Goal: Entertainment & Leisure: Browse casually

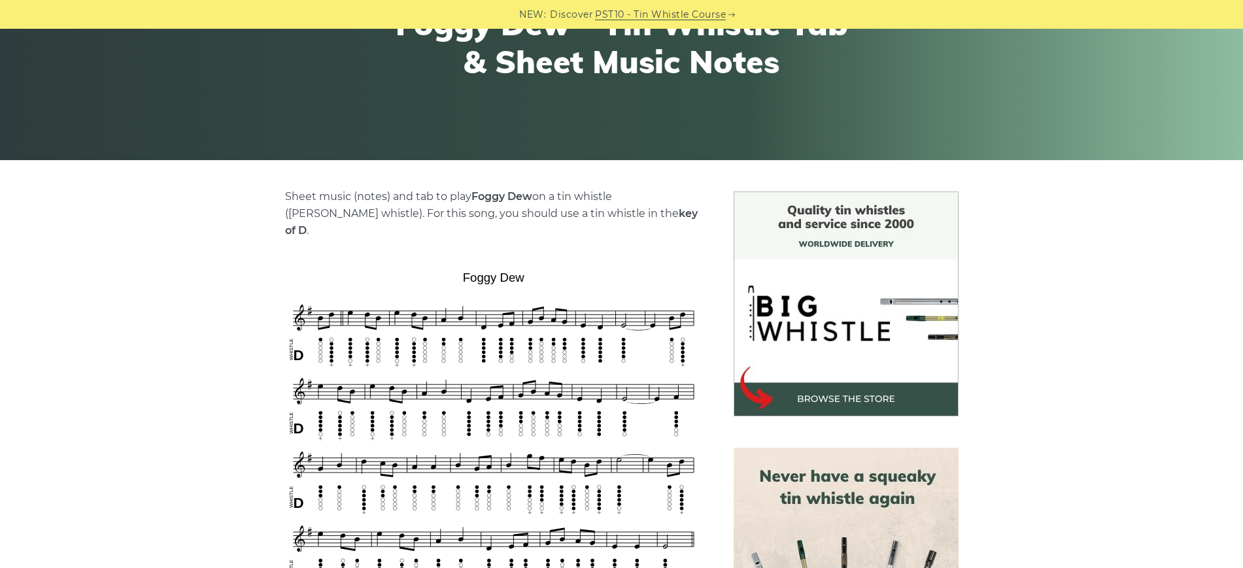
scroll to position [82, 0]
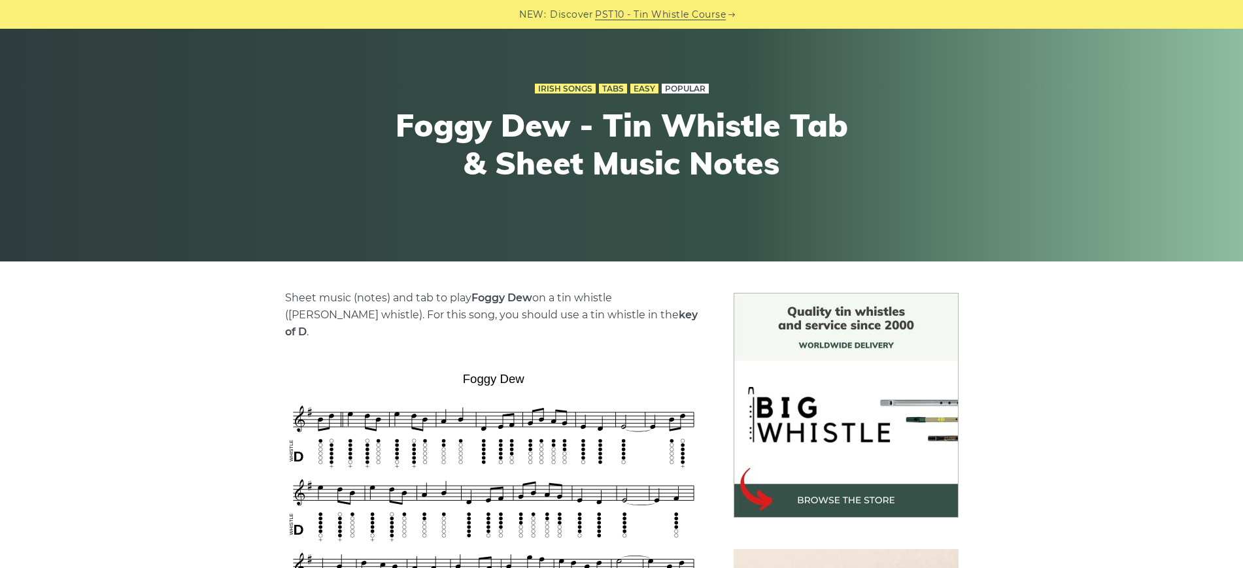
click at [682, 86] on link "Popular" at bounding box center [685, 89] width 47 height 10
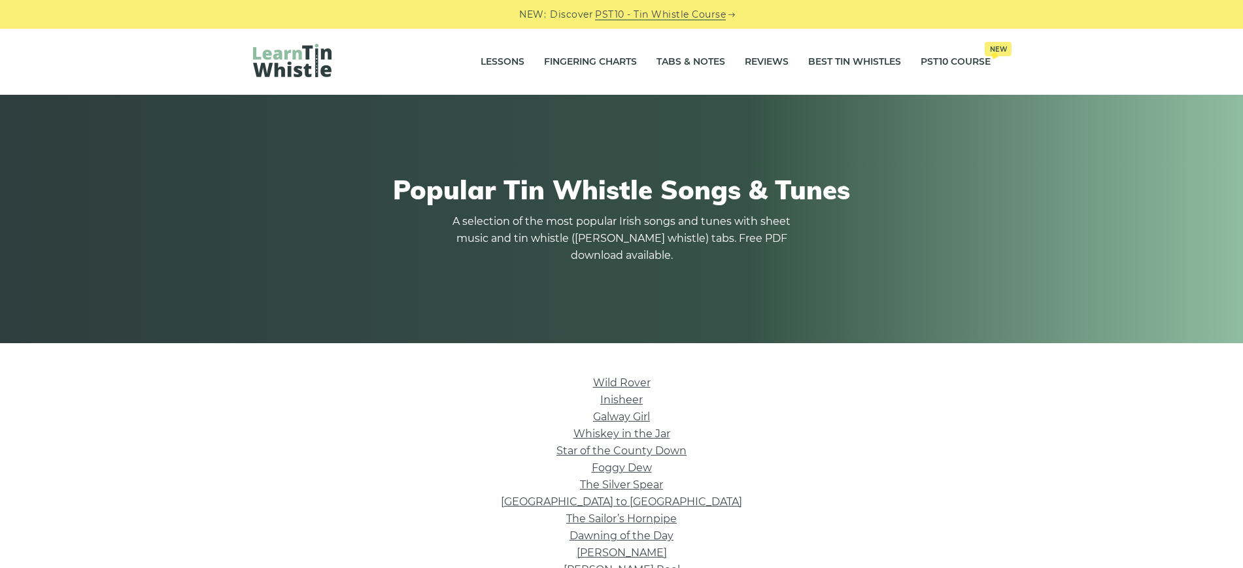
scroll to position [327, 0]
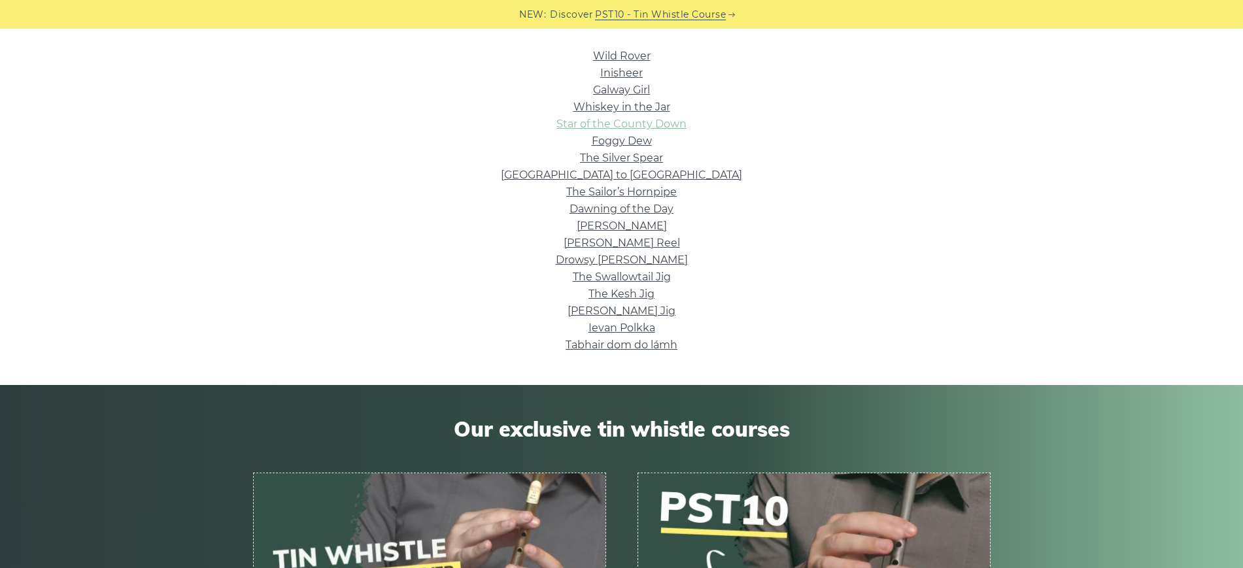
click at [644, 126] on link "Star of the County Down" at bounding box center [622, 124] width 130 height 12
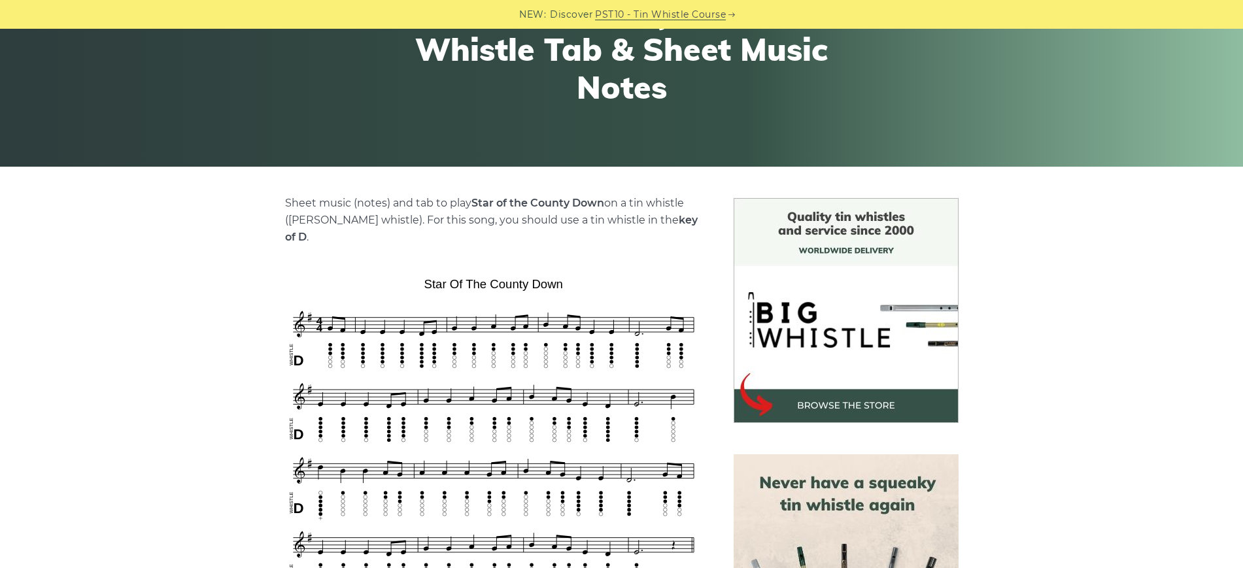
scroll to position [82, 0]
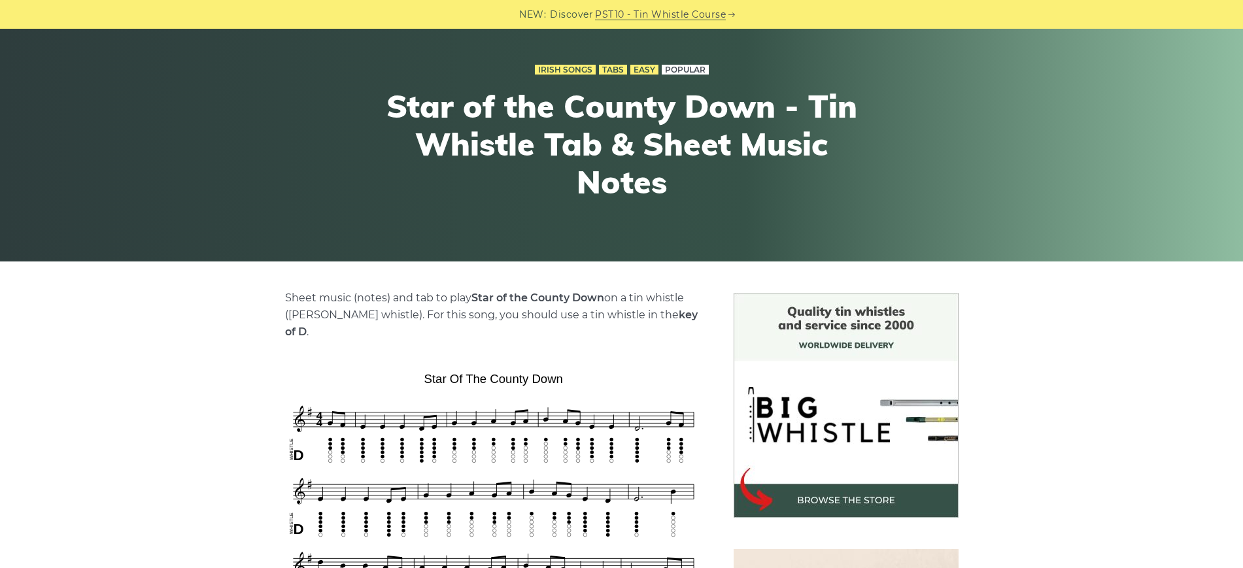
click at [670, 67] on link "Popular" at bounding box center [685, 70] width 47 height 10
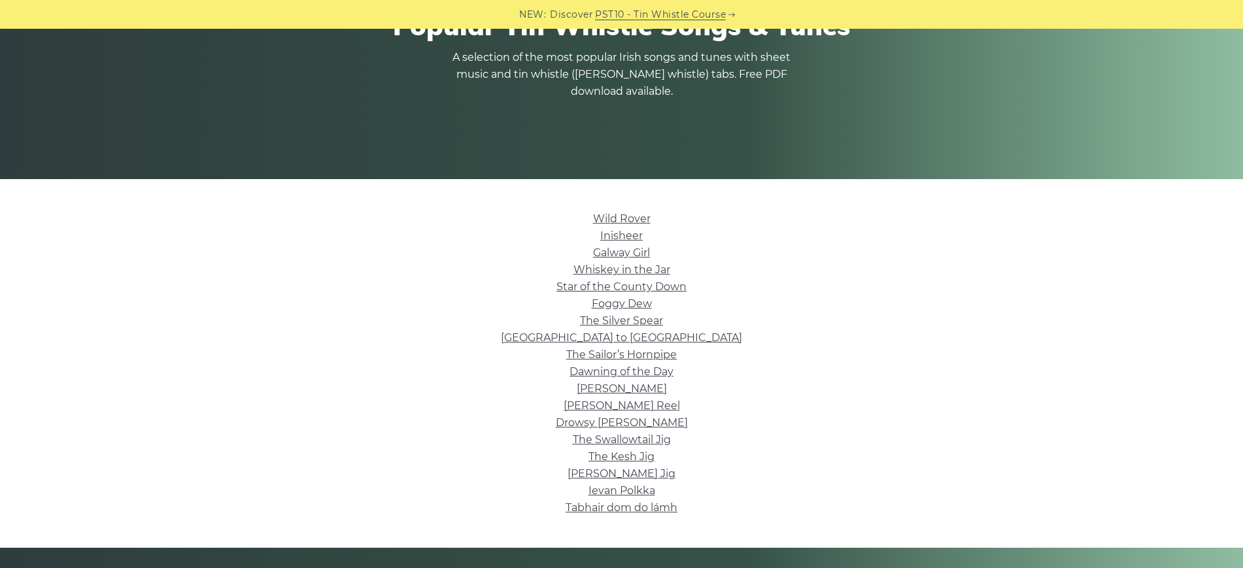
scroll to position [245, 0]
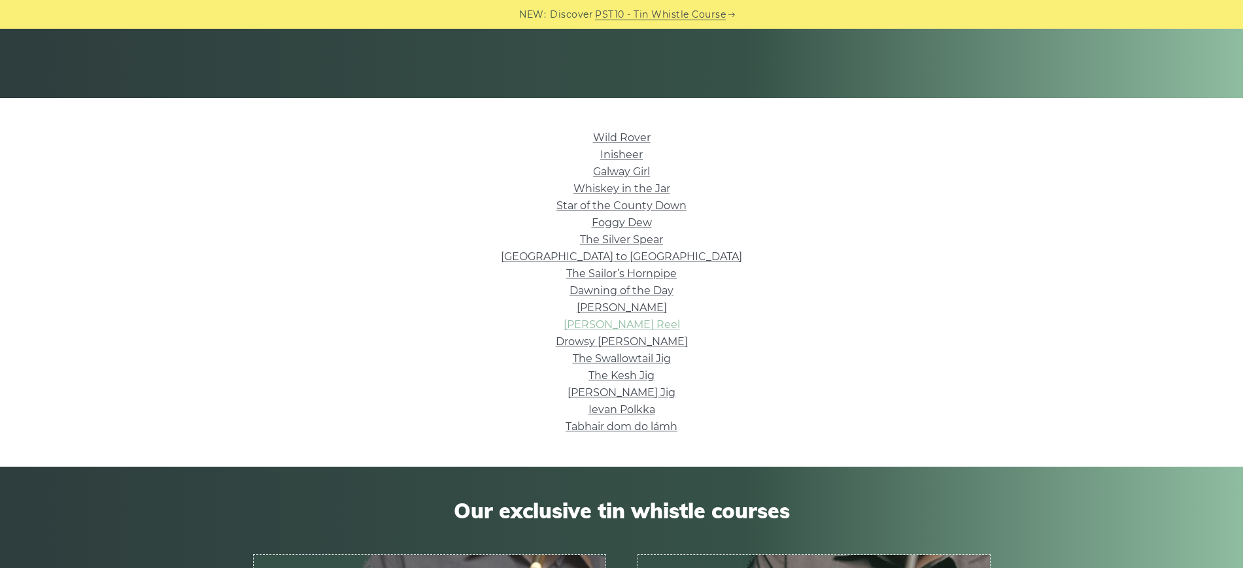
click at [644, 322] on link "[PERSON_NAME] Reel" at bounding box center [622, 325] width 116 height 12
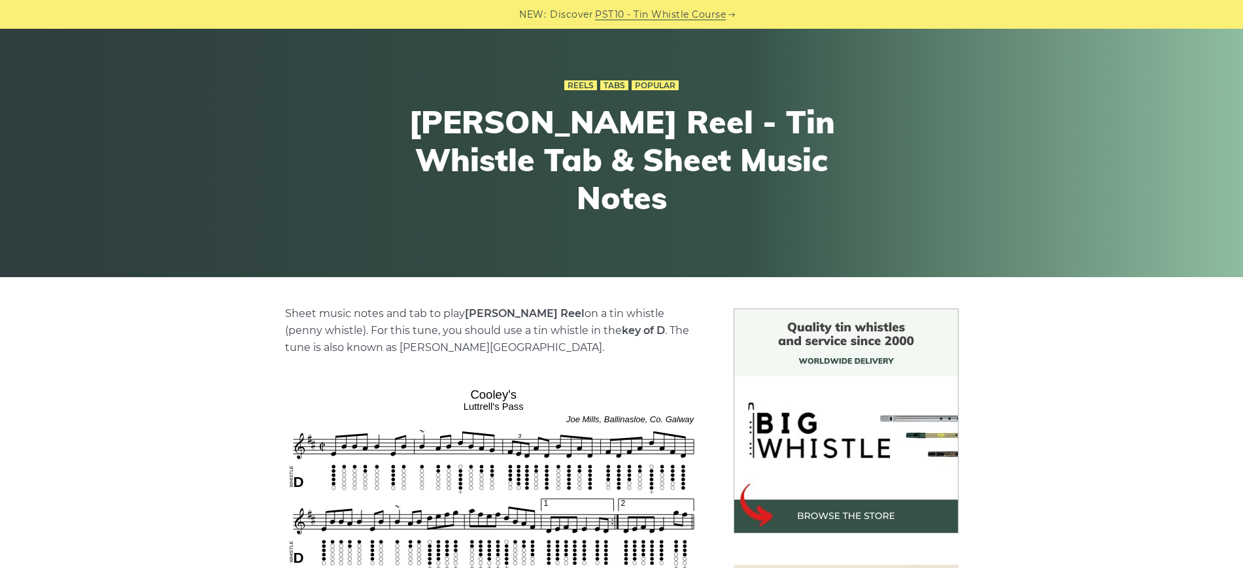
scroll to position [327, 0]
